Goal: Task Accomplishment & Management: Use online tool/utility

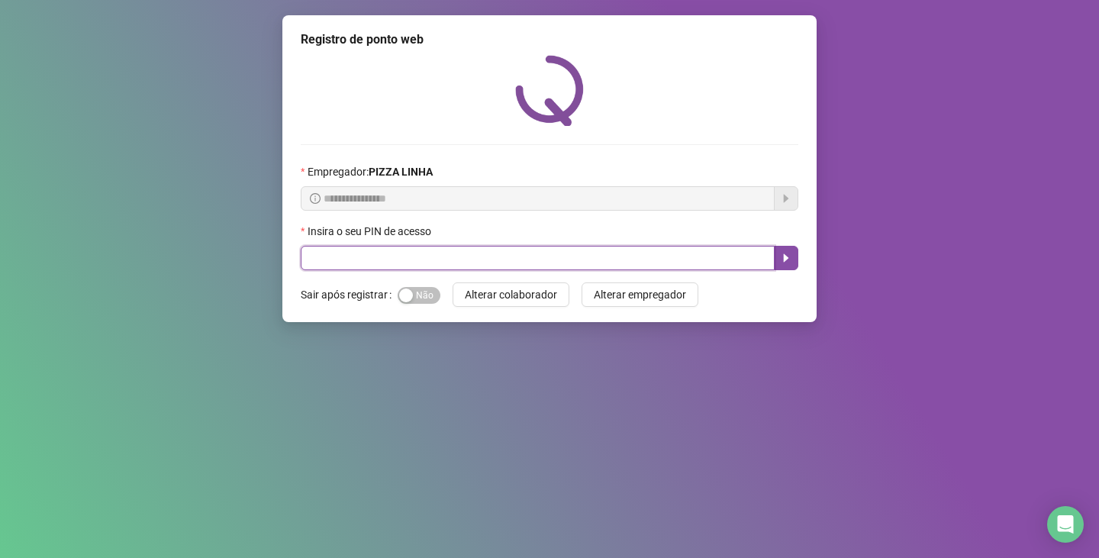
click at [458, 255] on input "text" at bounding box center [538, 258] width 474 height 24
type input "**"
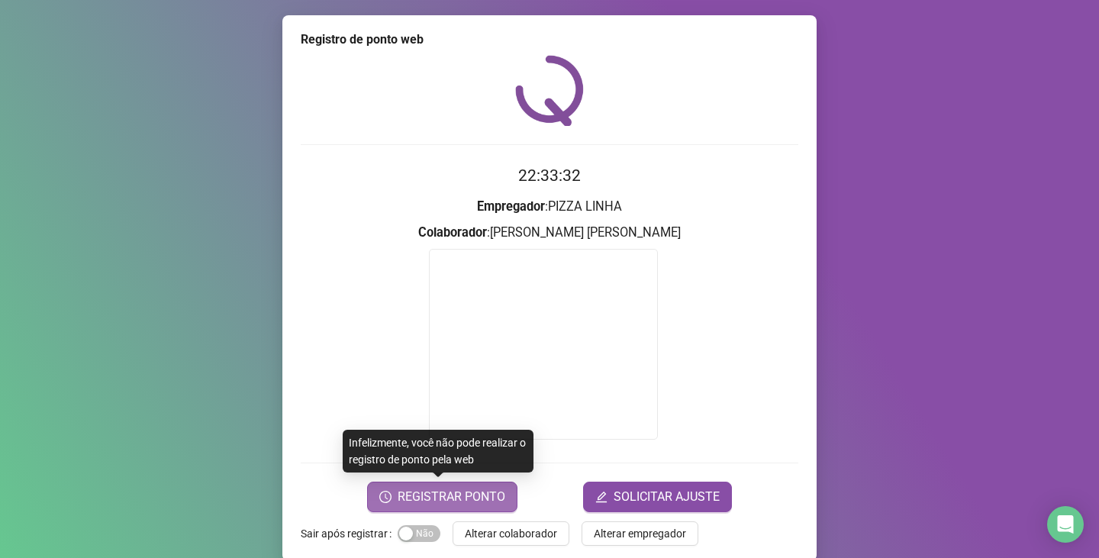
click at [470, 508] on button "REGISTRAR PONTO" at bounding box center [442, 497] width 150 height 31
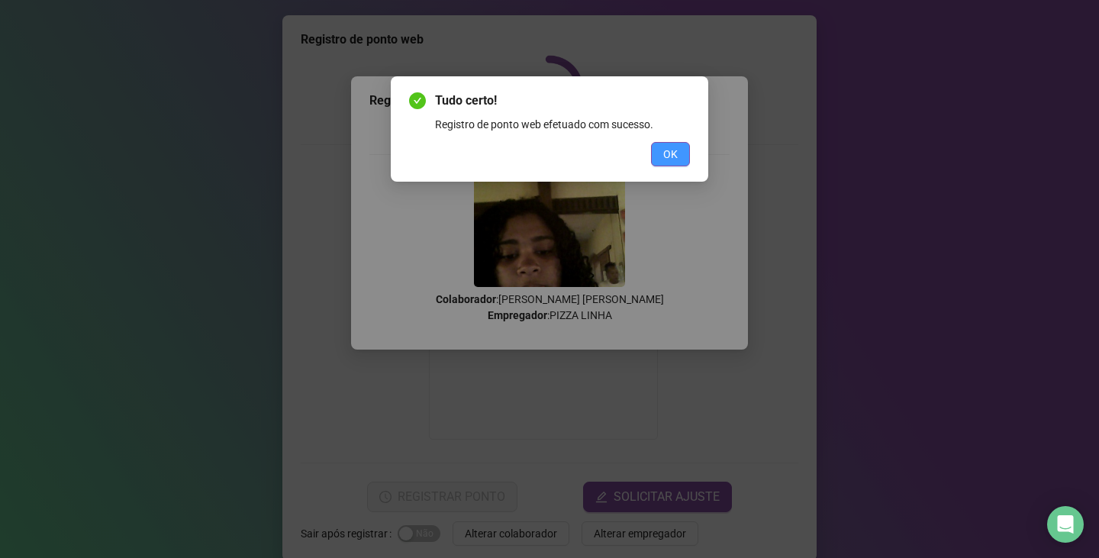
click at [663, 148] on button "OK" at bounding box center [670, 154] width 39 height 24
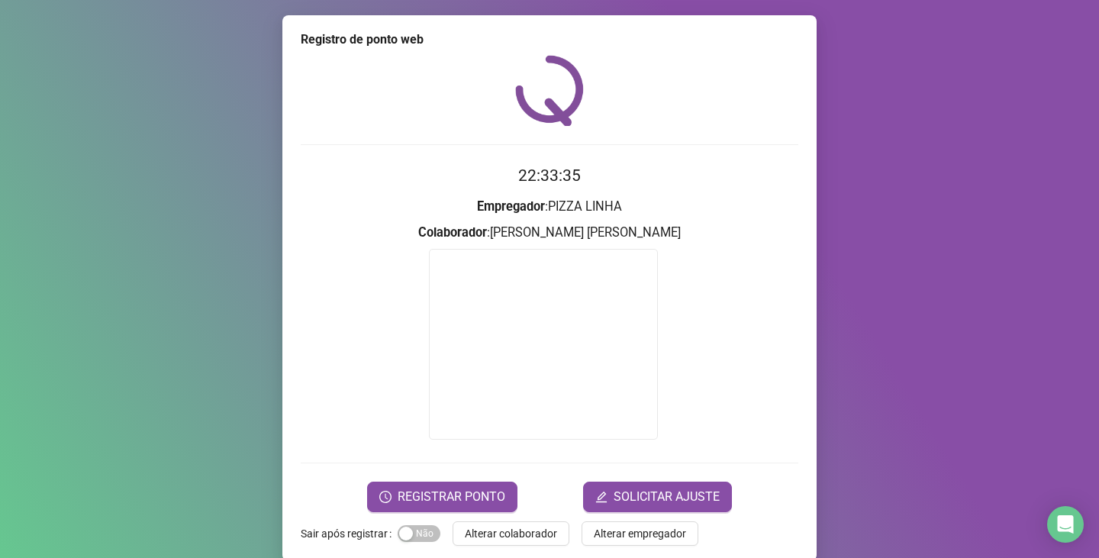
click at [488, 547] on div "Registro de ponto web 22:33:35 Empregador : PIZZA LINHA Colaborador : [PERSON_N…" at bounding box center [549, 288] width 534 height 546
click at [489, 538] on span "Alterar colaborador" at bounding box center [511, 533] width 92 height 17
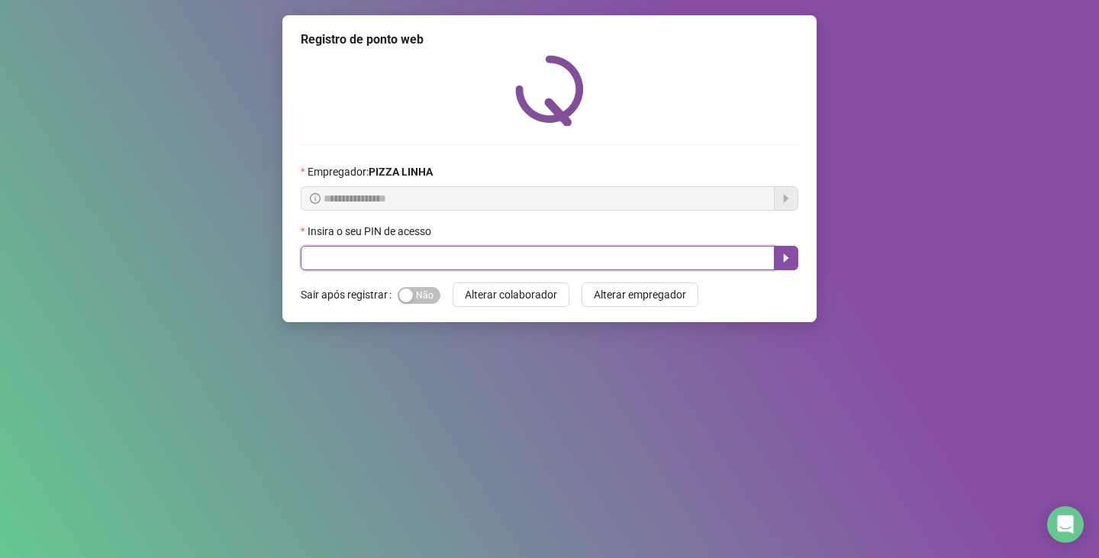
click at [346, 246] on input "text" at bounding box center [538, 258] width 474 height 24
type input "**"
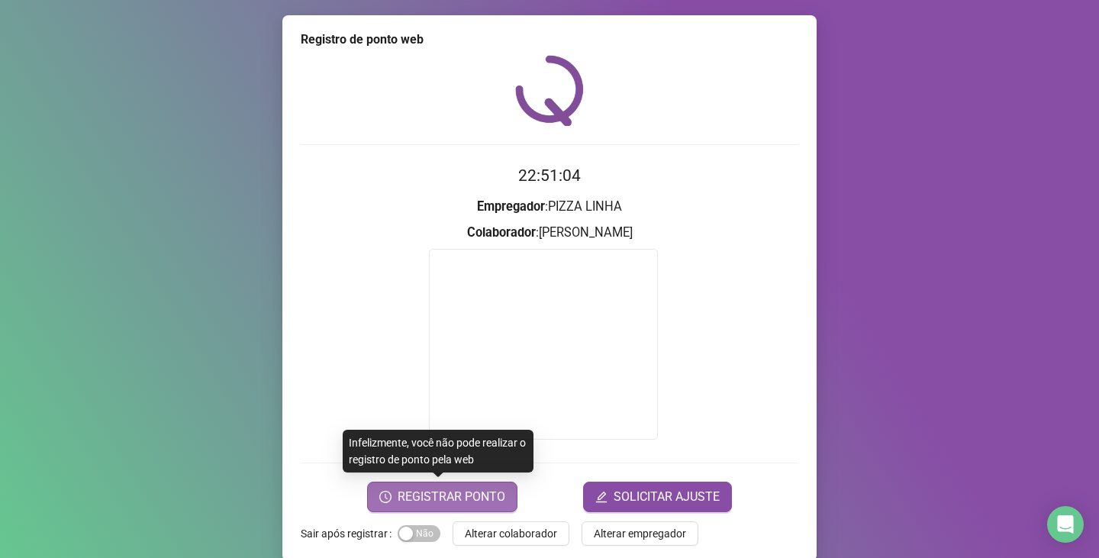
click at [451, 486] on button "REGISTRAR PONTO" at bounding box center [442, 497] width 150 height 31
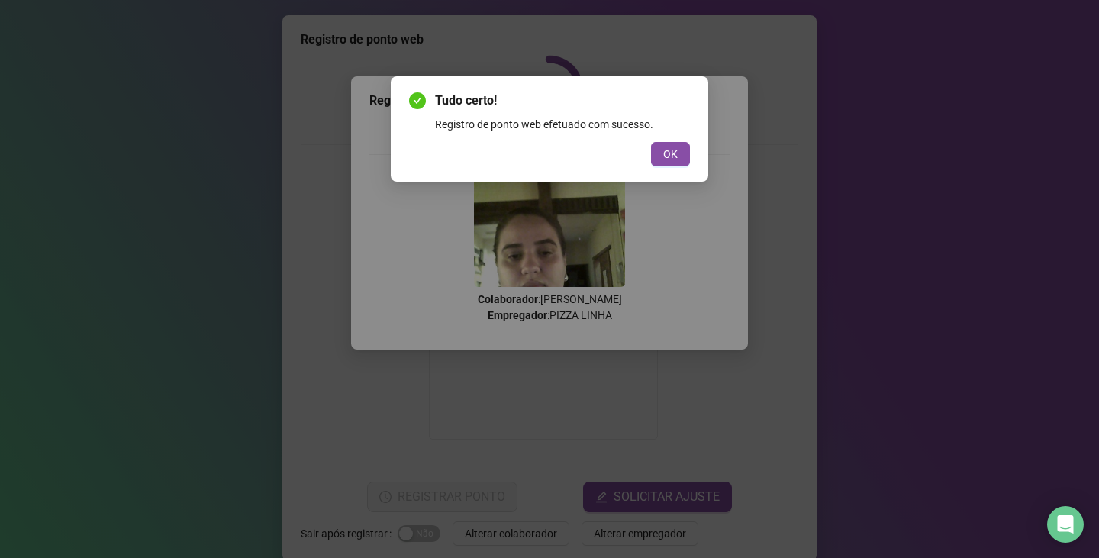
click at [691, 143] on div "Tudo certo! Registro de ponto web efetuado com sucesso. OK" at bounding box center [550, 128] width 318 height 105
click at [689, 146] on button "OK" at bounding box center [670, 154] width 39 height 24
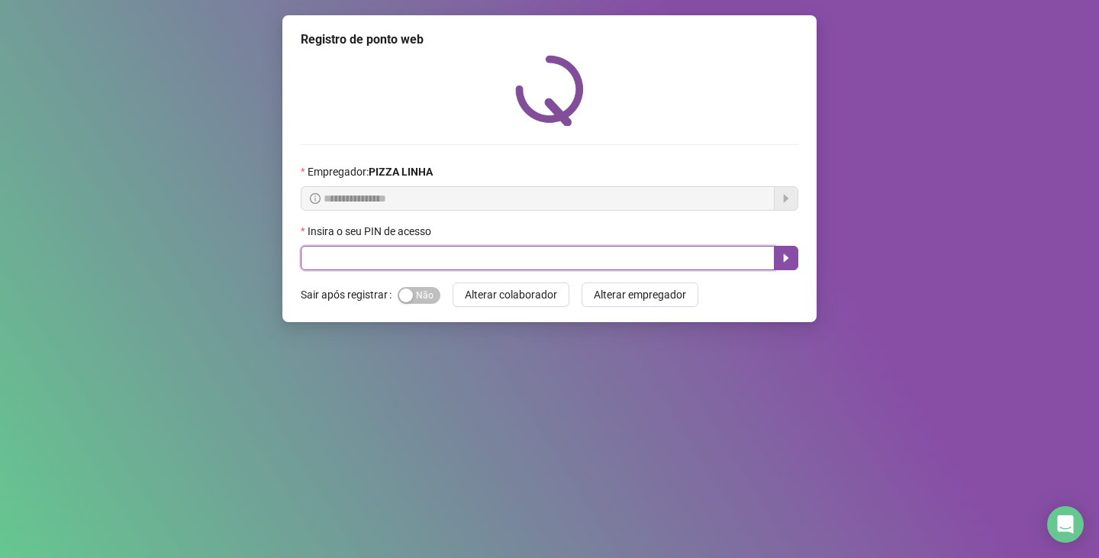
click at [318, 253] on input "text" at bounding box center [538, 258] width 474 height 24
type input "**"
click at [784, 261] on icon "caret-right" at bounding box center [786, 258] width 5 height 8
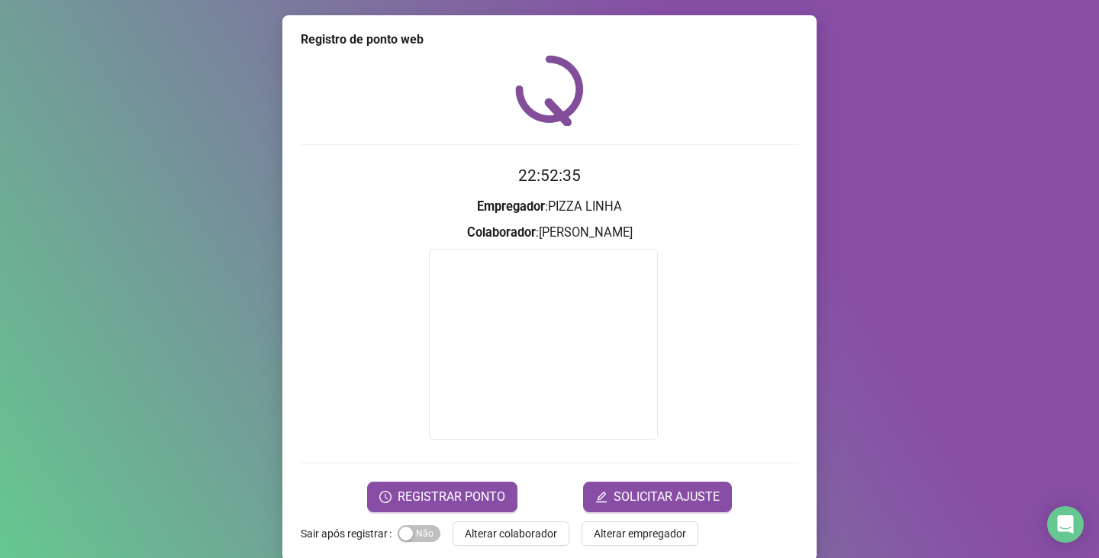
scroll to position [21, 0]
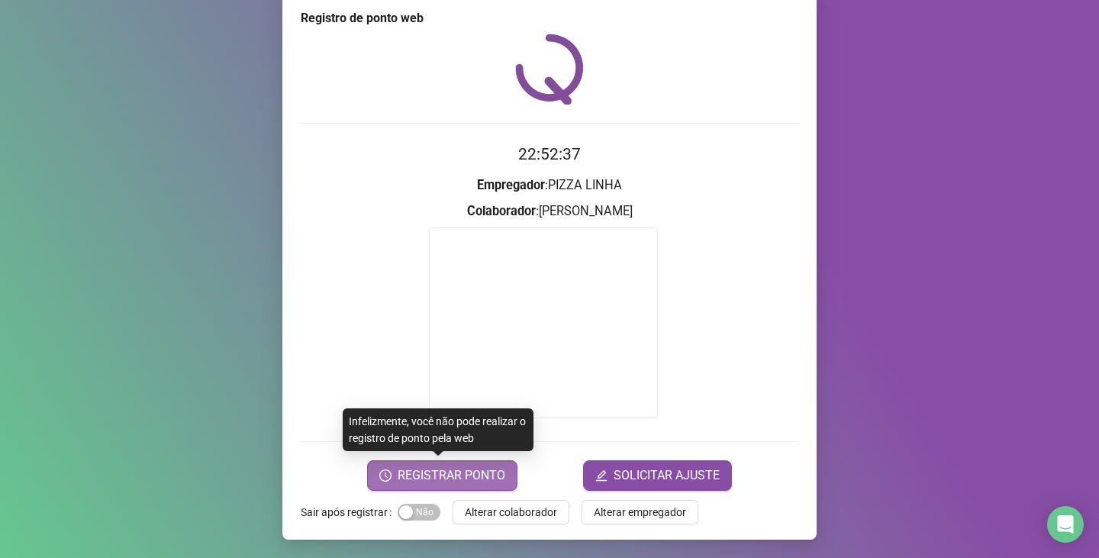
click at [492, 474] on span "REGISTRAR PONTO" at bounding box center [452, 475] width 108 height 18
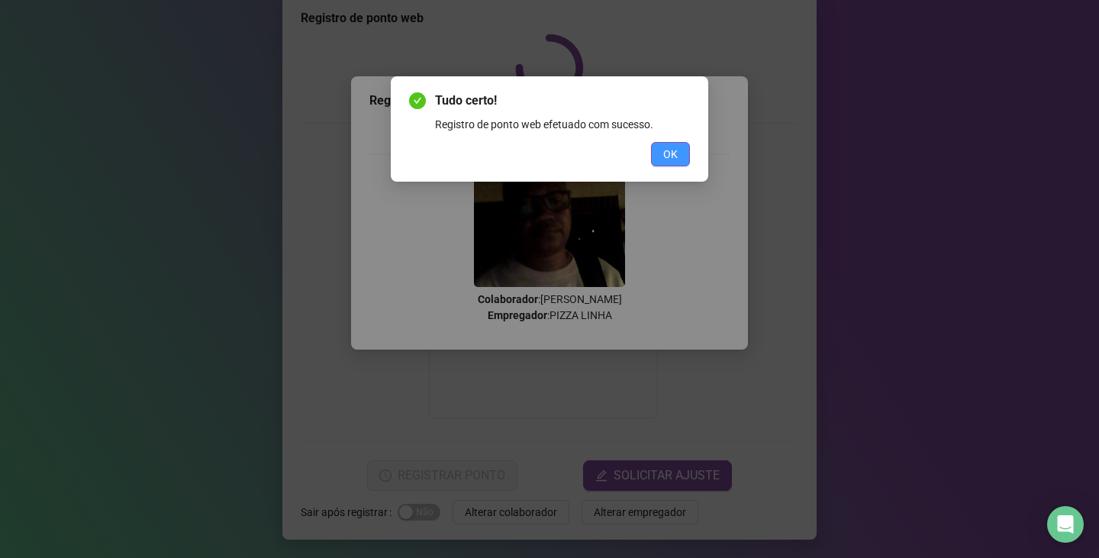
click at [665, 161] on span "OK" at bounding box center [670, 154] width 15 height 17
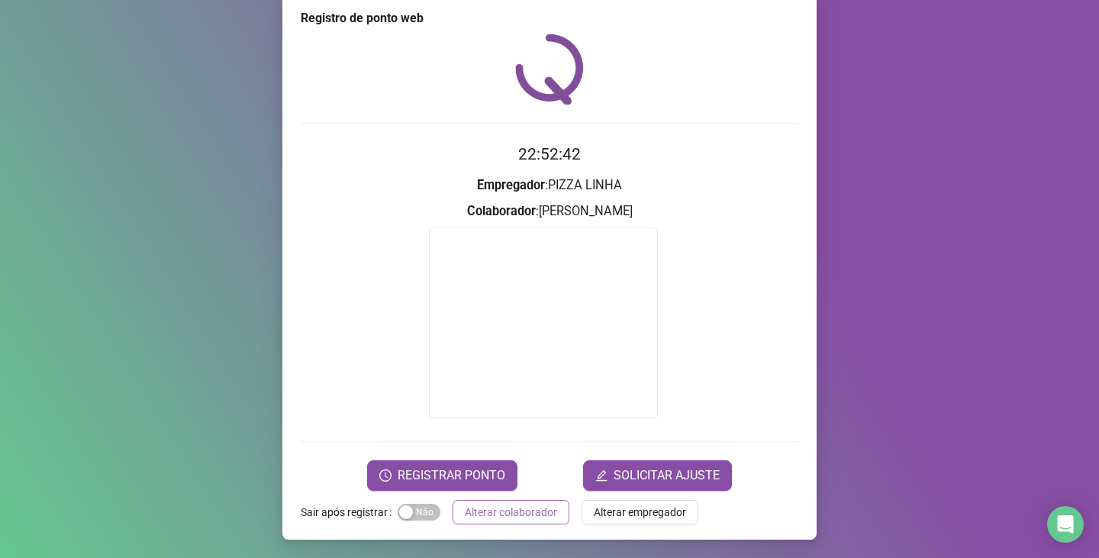
click at [508, 508] on span "Alterar colaborador" at bounding box center [511, 512] width 92 height 17
